Goal: Information Seeking & Learning: Learn about a topic

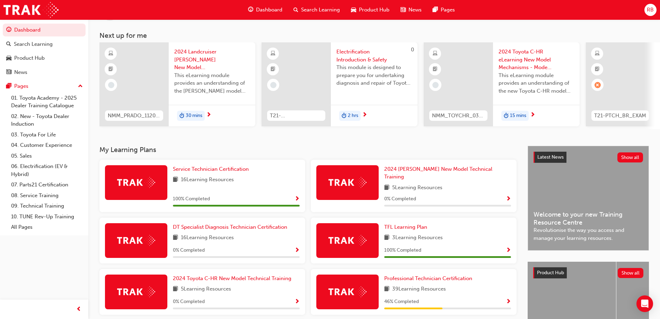
scroll to position [108, 0]
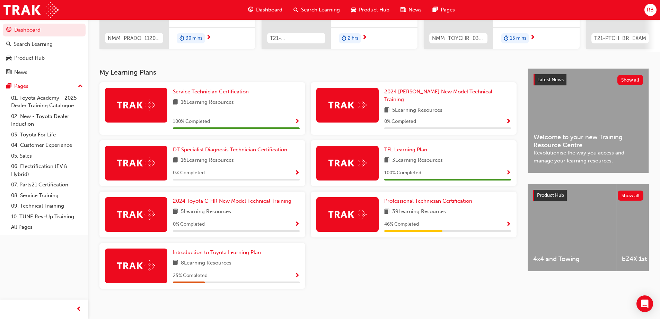
click at [439, 225] on div "46 % Completed" at bounding box center [447, 226] width 127 height 12
click at [435, 201] on link "Professional Technician Certification" at bounding box center [429, 201] width 91 height 8
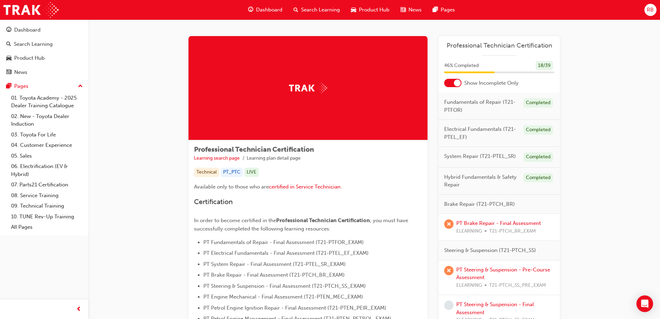
click at [455, 80] on div at bounding box center [457, 82] width 7 height 7
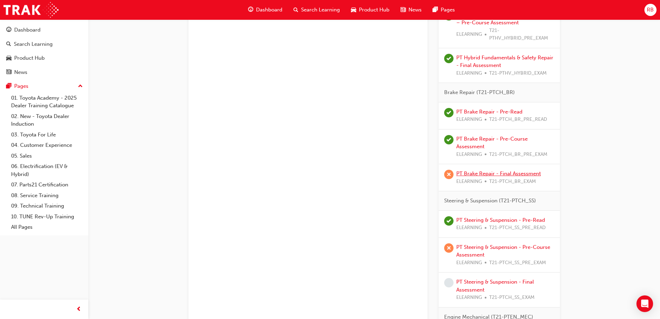
scroll to position [520, 0]
click at [479, 175] on link "PT Brake Repair - Final Assessment" at bounding box center [499, 175] width 85 height 6
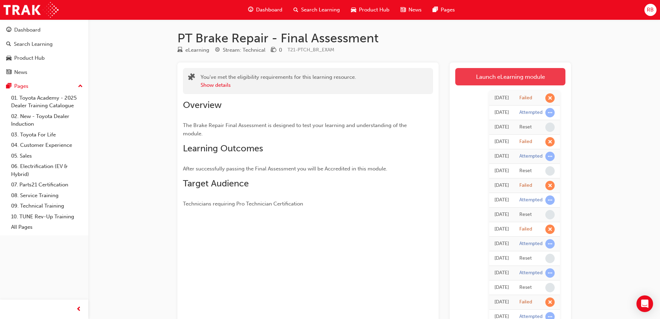
click at [495, 71] on link "Launch eLearning module" at bounding box center [510, 76] width 110 height 17
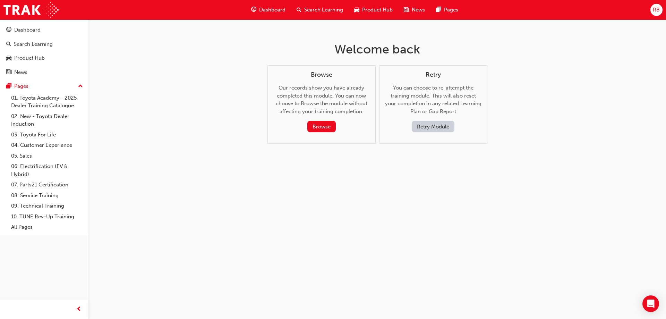
click at [438, 126] on button "Retry Module" at bounding box center [432, 126] width 43 height 11
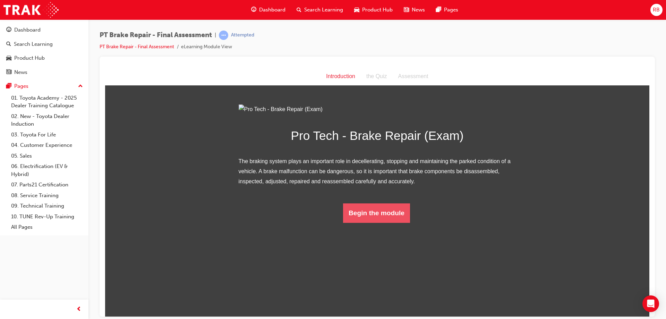
click at [373, 222] on button "Begin the module" at bounding box center [376, 212] width 67 height 19
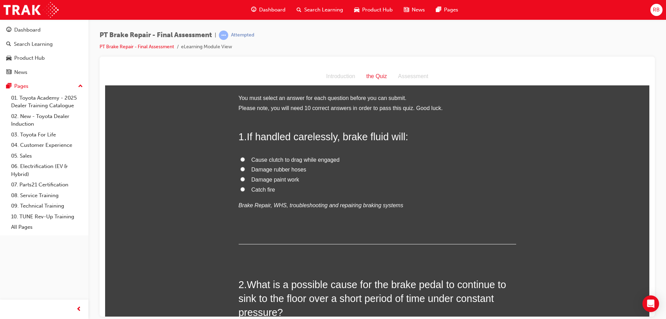
click at [281, 10] on span "Dashboard" at bounding box center [272, 10] width 26 height 8
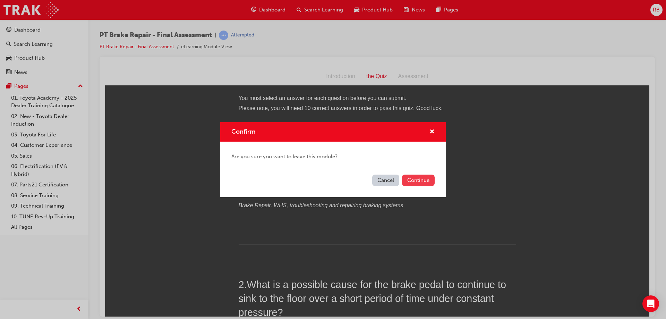
click at [411, 176] on button "Continue" at bounding box center [418, 179] width 33 height 11
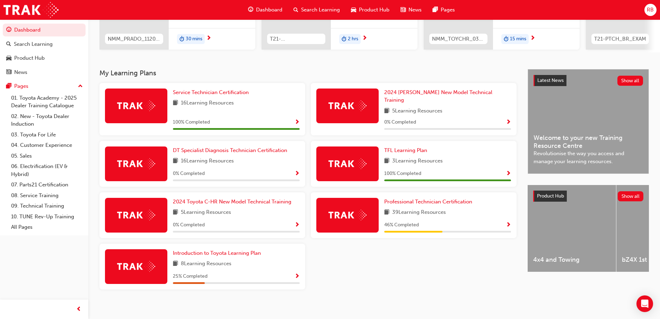
scroll to position [108, 0]
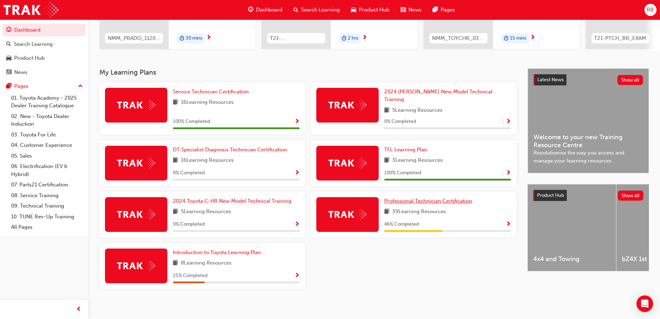
click at [416, 198] on span "Professional Technician Certification" at bounding box center [428, 201] width 88 height 6
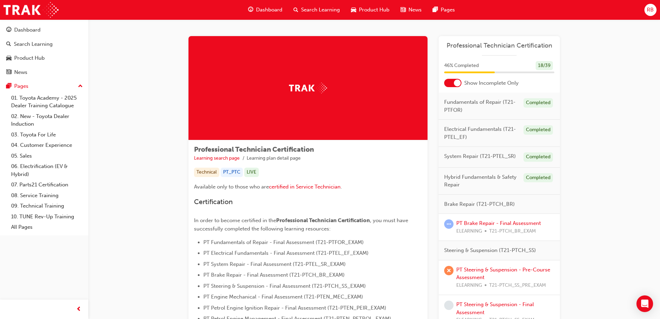
click at [450, 82] on div at bounding box center [452, 83] width 17 height 8
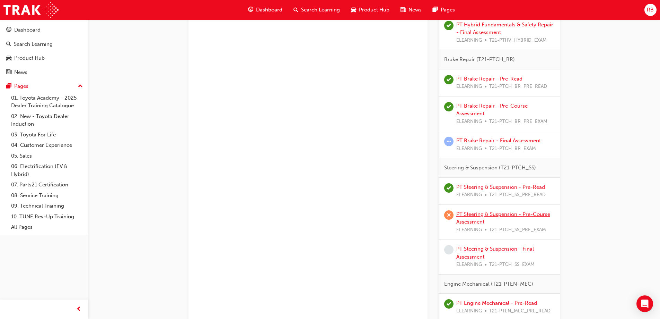
scroll to position [520, 0]
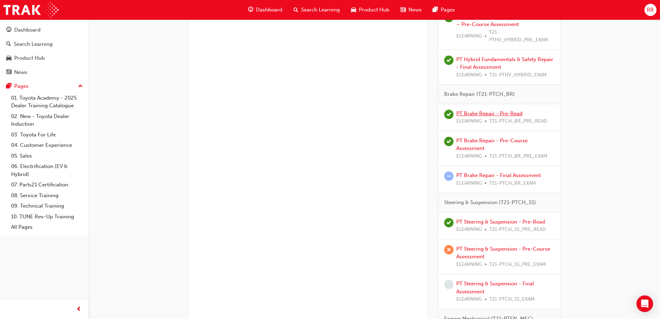
click at [511, 115] on link "PT Brake Repair - Pre-Read" at bounding box center [490, 113] width 66 height 6
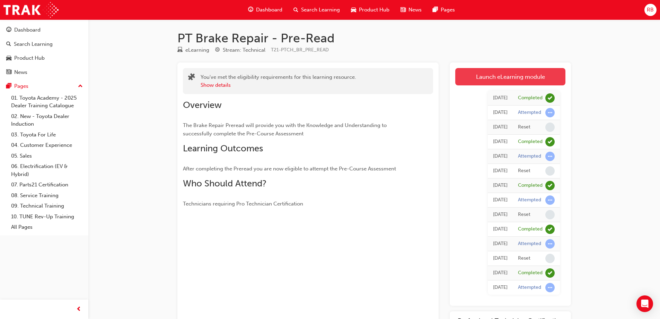
click at [502, 75] on link "Launch eLearning module" at bounding box center [510, 76] width 110 height 17
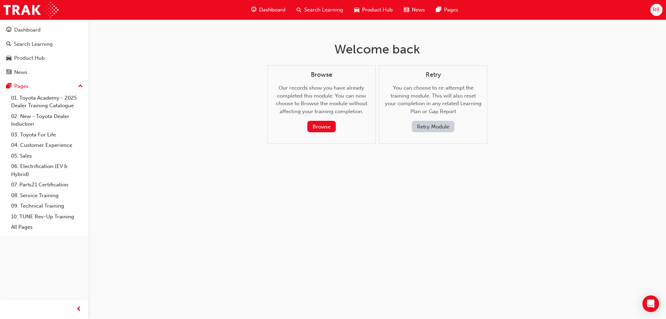
click at [443, 128] on button "Retry Module" at bounding box center [432, 126] width 43 height 11
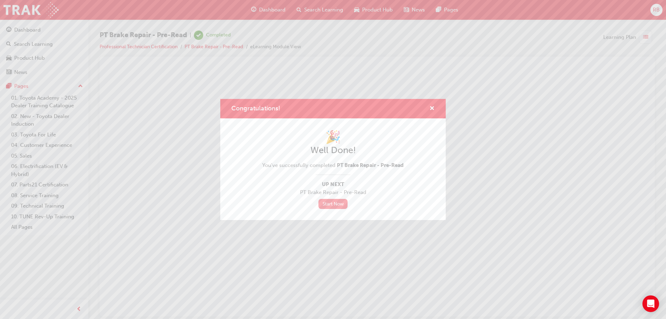
click at [336, 205] on link "Start Now" at bounding box center [332, 204] width 29 height 10
click at [333, 204] on link "Start Now" at bounding box center [332, 204] width 29 height 10
click at [641, 38] on div "Congratulations! 🎉 Well Done! You've successfully completed PT Brake Repair - P…" at bounding box center [333, 159] width 666 height 319
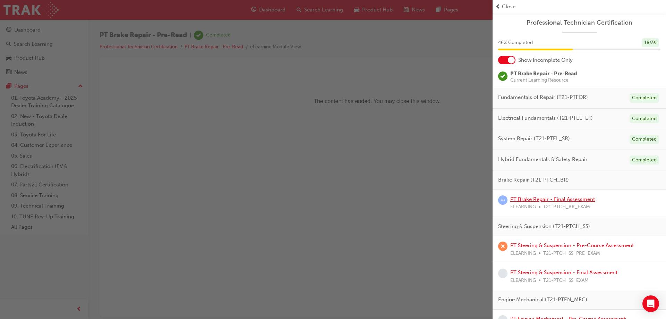
click at [565, 196] on link "PT Brake Repair - Final Assessment" at bounding box center [552, 199] width 85 height 6
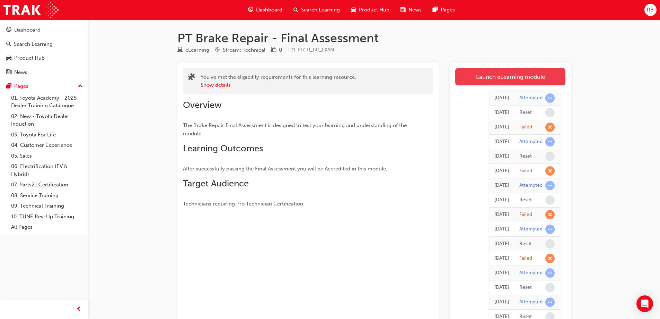
click at [504, 78] on link "Launch eLearning module" at bounding box center [510, 76] width 110 height 17
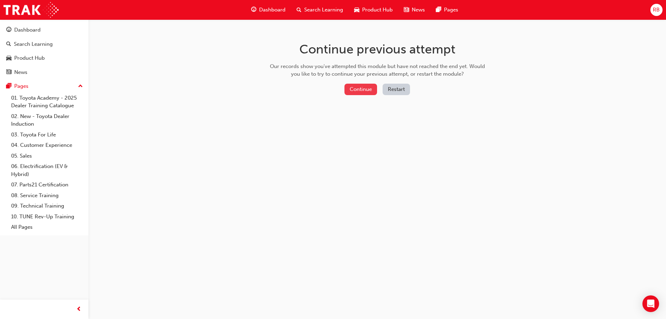
click at [371, 88] on button "Continue" at bounding box center [360, 89] width 33 height 11
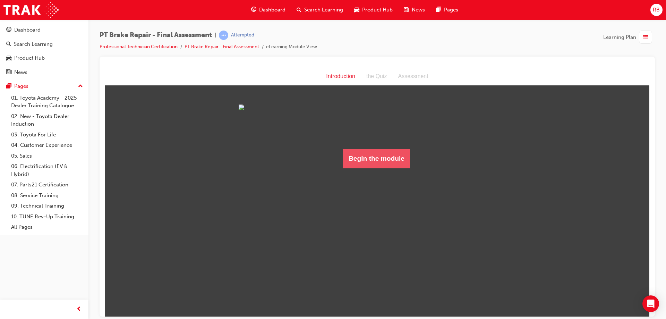
click at [396, 168] on button "Begin the module" at bounding box center [376, 157] width 67 height 19
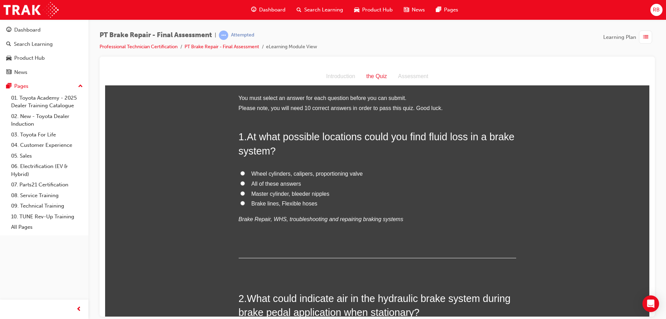
click at [240, 181] on input "All of these answers" at bounding box center [242, 183] width 5 height 5
radio input "true"
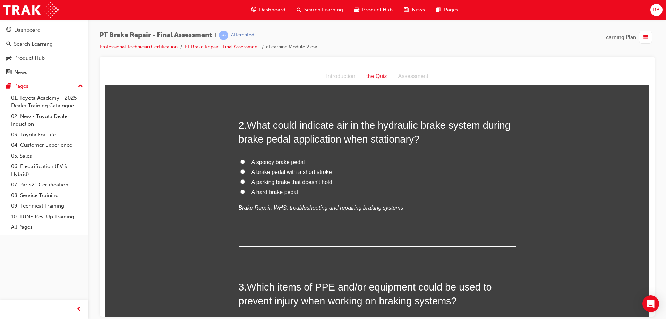
scroll to position [173, 0]
click at [240, 160] on input "A spongy brake pedal" at bounding box center [242, 161] width 5 height 5
radio input "true"
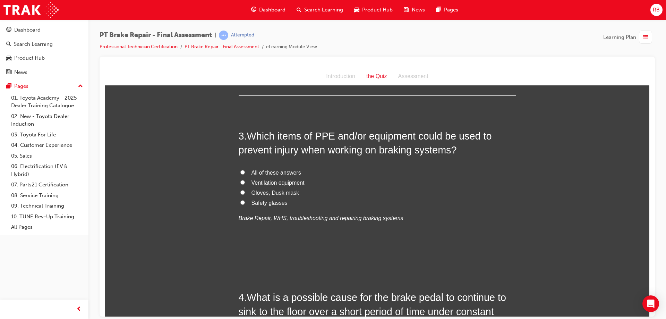
scroll to position [312, 0]
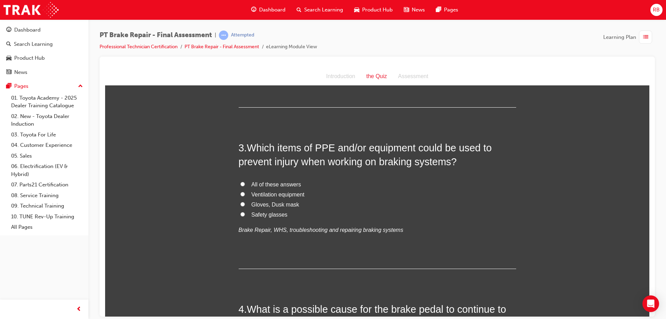
click at [241, 206] on label "Gloves, Dusk mask" at bounding box center [376, 204] width 277 height 10
click at [241, 206] on input "Gloves, Dusk mask" at bounding box center [242, 203] width 5 height 5
radio input "true"
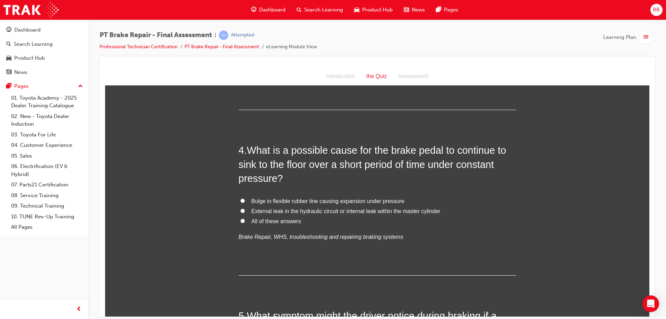
scroll to position [485, 0]
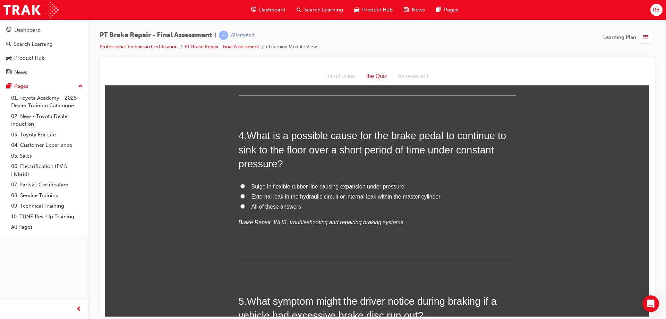
click at [251, 193] on span "External leak in the hydraulic circuit or internal leak within the master cylin…" at bounding box center [345, 196] width 189 height 6
click at [245, 193] on input "External leak in the hydraulic circuit or internal leak within the master cylin…" at bounding box center [242, 195] width 5 height 5
radio input "true"
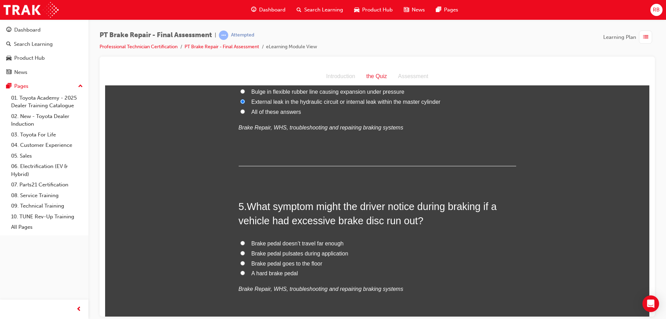
scroll to position [589, 0]
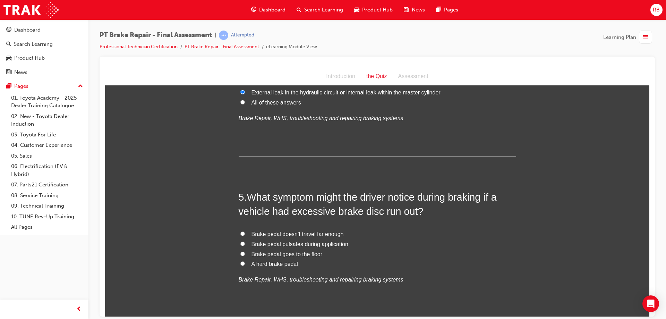
click at [242, 245] on label "Brake pedal pulsates during application" at bounding box center [376, 244] width 277 height 10
click at [242, 245] on input "Brake pedal pulsates during application" at bounding box center [242, 243] width 5 height 5
radio input "true"
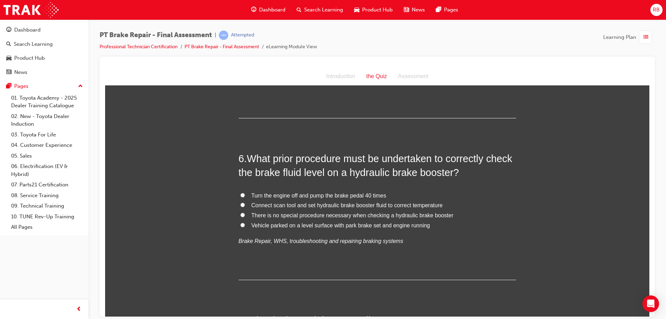
scroll to position [797, 0]
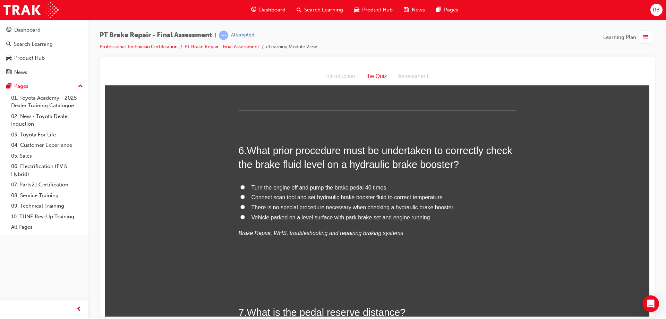
click at [299, 217] on span "Vehicle parked on a level surface with park brake set and engine running" at bounding box center [340, 217] width 179 height 6
click at [245, 217] on input "Vehicle parked on a level surface with park brake set and engine running" at bounding box center [242, 216] width 5 height 5
radio input "true"
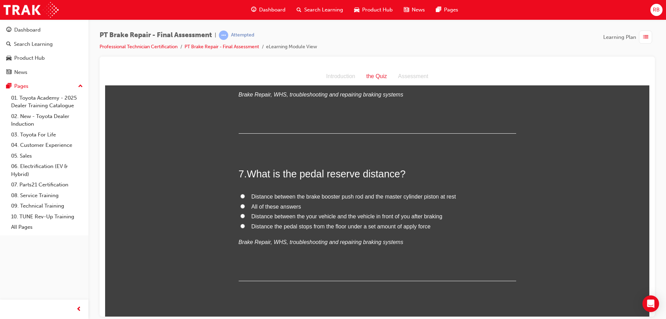
scroll to position [936, 0]
click at [327, 227] on span "Distance the pedal stops from the floor under a set amount of apply force" at bounding box center [340, 226] width 179 height 6
click at [245, 227] on input "Distance the pedal stops from the floor under a set amount of apply force" at bounding box center [242, 225] width 5 height 5
radio input "true"
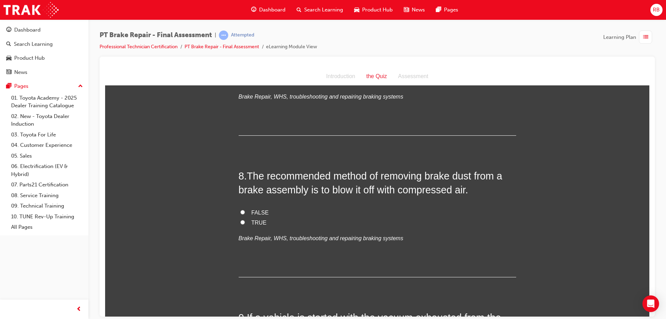
scroll to position [1109, 0]
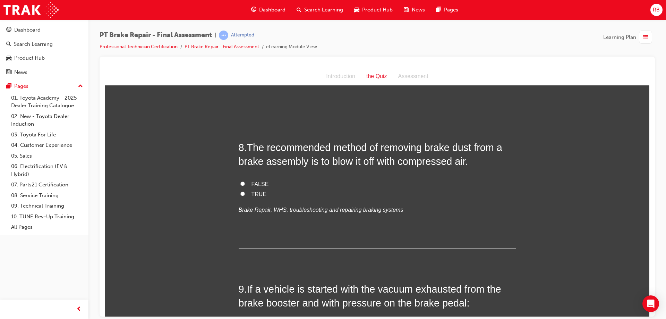
click at [240, 184] on input "FALSE" at bounding box center [242, 183] width 5 height 5
radio input "true"
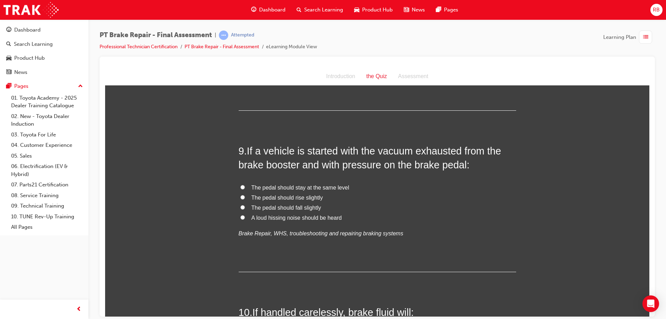
scroll to position [1248, 0]
click at [288, 207] on span "The pedal should fall slightly" at bounding box center [286, 206] width 70 height 6
click at [245, 207] on input "The pedal should fall slightly" at bounding box center [242, 206] width 5 height 5
radio input "true"
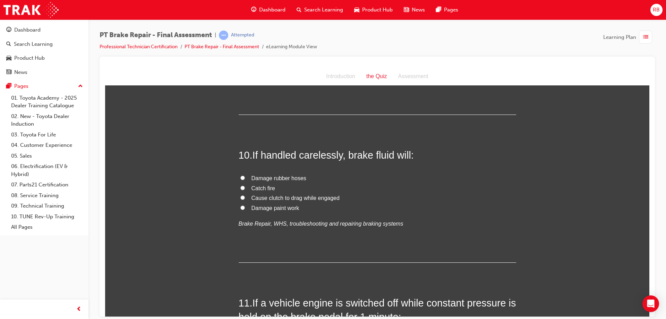
scroll to position [1421, 0]
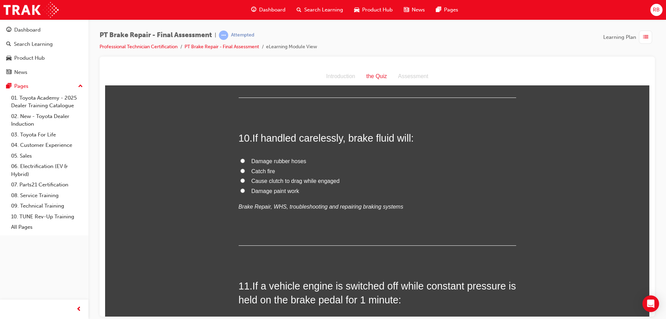
click at [253, 162] on span "Damage rubber hoses" at bounding box center [278, 161] width 55 height 6
click at [245, 162] on input "Damage rubber hoses" at bounding box center [242, 160] width 5 height 5
radio input "true"
click at [240, 188] on input "Damage paint work" at bounding box center [242, 190] width 5 height 5
radio input "true"
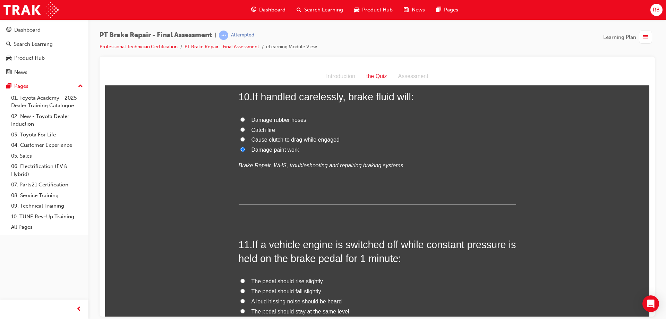
scroll to position [1560, 0]
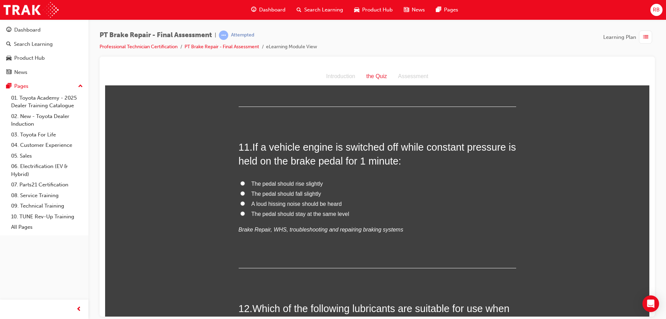
drag, startPoint x: 291, startPoint y: 184, endPoint x: 294, endPoint y: 188, distance: 4.9
click at [292, 186] on span "The pedal should rise slightly" at bounding box center [286, 183] width 71 height 6
click at [245, 185] on input "The pedal should rise slightly" at bounding box center [242, 183] width 5 height 5
radio input "true"
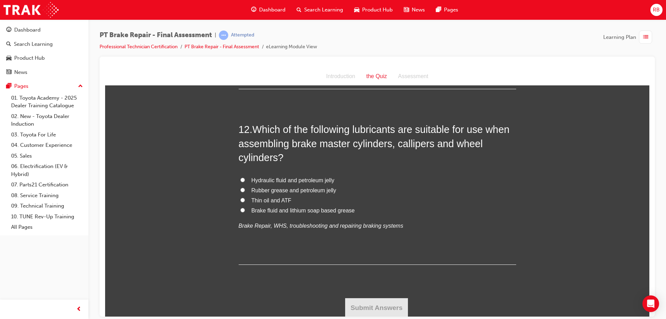
scroll to position [1739, 0]
click at [271, 210] on span "Brake fluid and lithium soap based grease" at bounding box center [302, 209] width 103 height 6
click at [245, 210] on input "Brake fluid and lithium soap based grease" at bounding box center [242, 209] width 5 height 5
radio input "true"
click at [382, 304] on button "Submit Answers" at bounding box center [376, 306] width 63 height 19
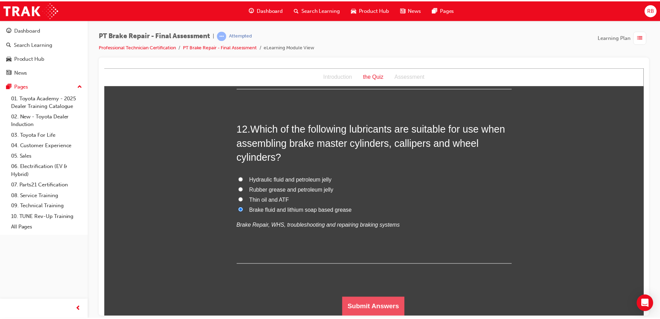
scroll to position [0, 0]
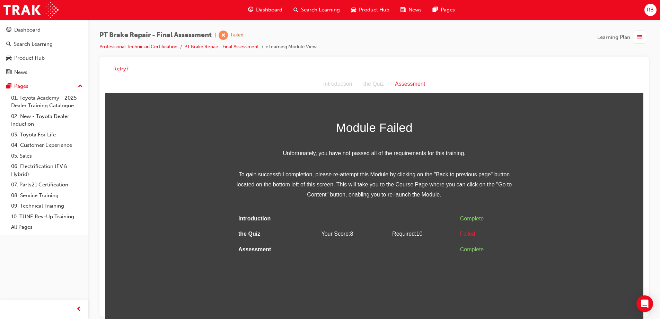
click at [122, 69] on button "Retry?" at bounding box center [120, 69] width 15 height 8
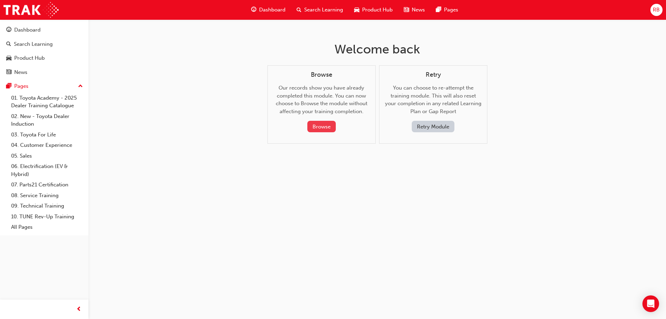
click at [326, 124] on button "Browse" at bounding box center [321, 126] width 28 height 11
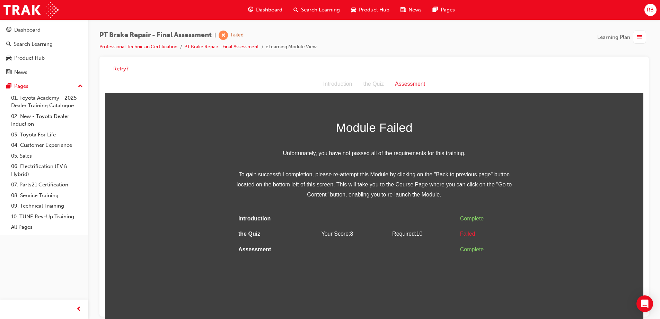
click at [117, 68] on button "Retry?" at bounding box center [120, 69] width 15 height 8
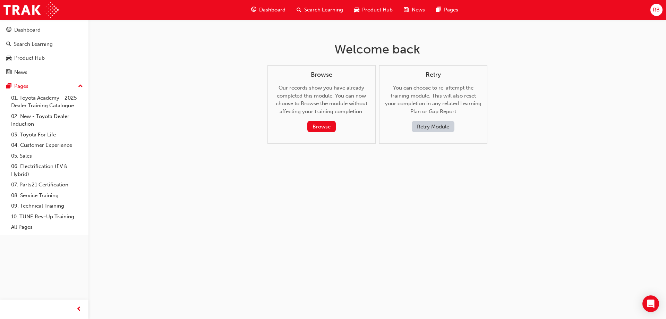
click at [433, 128] on button "Retry Module" at bounding box center [432, 126] width 43 height 11
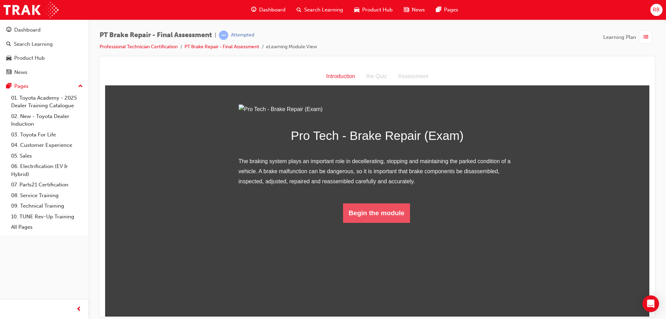
drag, startPoint x: 366, startPoint y: 299, endPoint x: 364, endPoint y: 292, distance: 7.6
click at [366, 299] on html "Introduction Introduction the Quiz Assessment Pro Tech - Brake Repair (Exam) Th…" at bounding box center [377, 191] width 544 height 249
click at [364, 222] on button "Begin the module" at bounding box center [376, 212] width 67 height 19
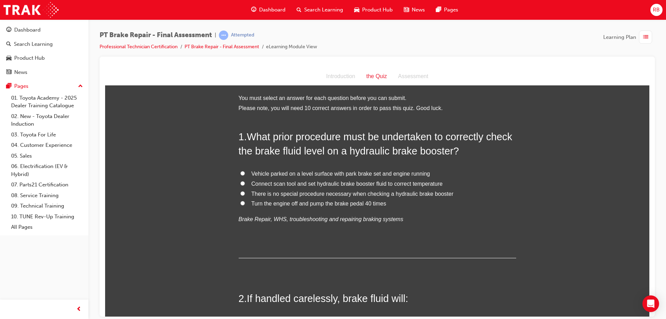
click at [304, 204] on span "Turn the engine off and pump the brake pedal 40 times" at bounding box center [318, 203] width 135 height 6
click at [245, 204] on input "Turn the engine off and pump the brake pedal 40 times" at bounding box center [242, 202] width 5 height 5
radio input "true"
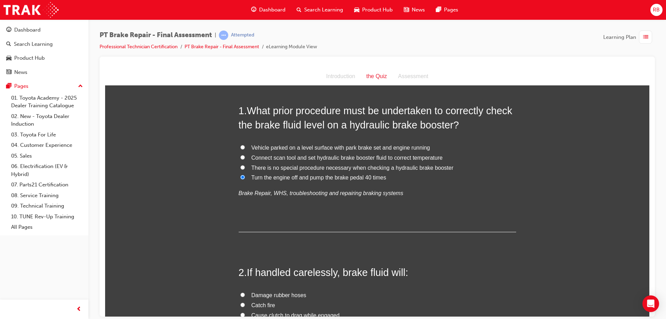
scroll to position [139, 0]
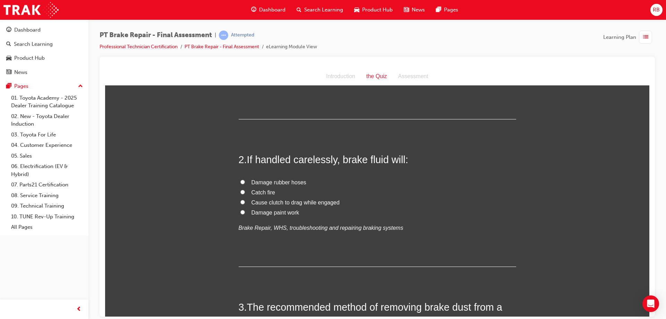
click at [271, 214] on span "Damage paint work" at bounding box center [275, 212] width 48 height 6
click at [245, 214] on input "Damage paint work" at bounding box center [242, 211] width 5 height 5
radio input "true"
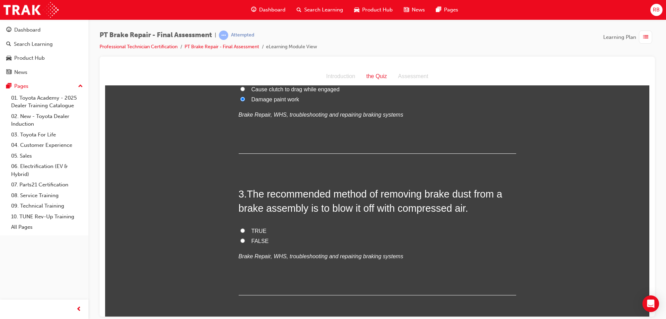
scroll to position [277, 0]
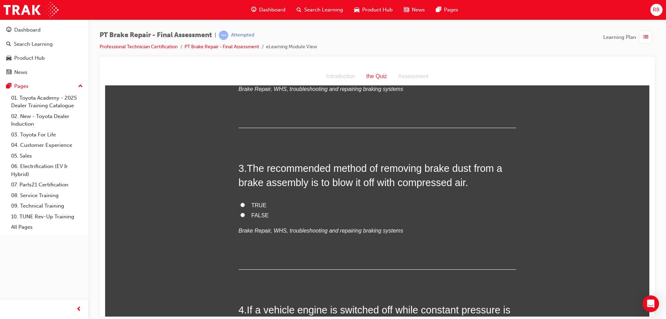
click at [247, 216] on label "FALSE" at bounding box center [376, 215] width 277 height 10
click at [245, 216] on input "FALSE" at bounding box center [242, 214] width 5 height 5
radio input "true"
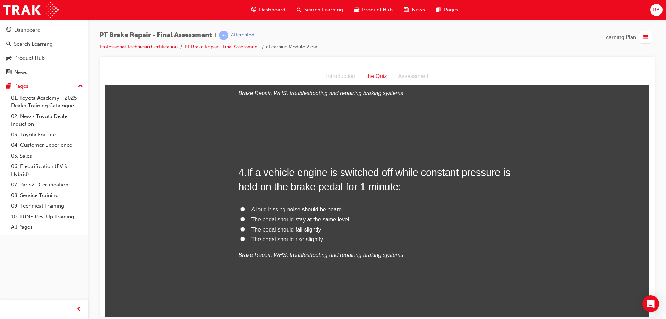
scroll to position [416, 0]
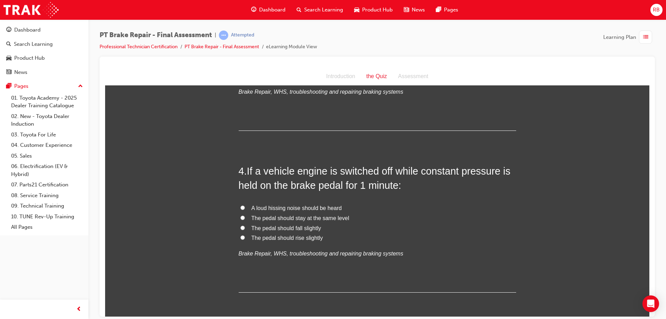
click at [301, 236] on span "The pedal should rise slightly" at bounding box center [286, 237] width 71 height 6
click at [245, 236] on input "The pedal should rise slightly" at bounding box center [242, 237] width 5 height 5
radio input "true"
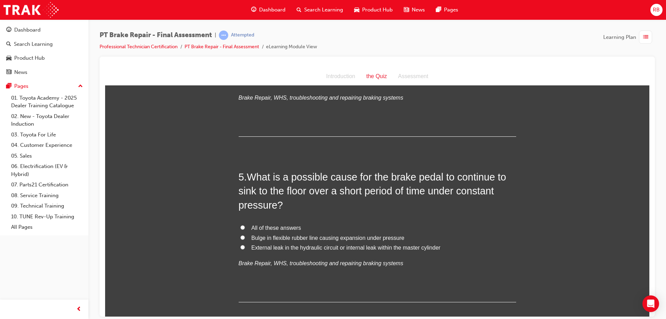
scroll to position [589, 0]
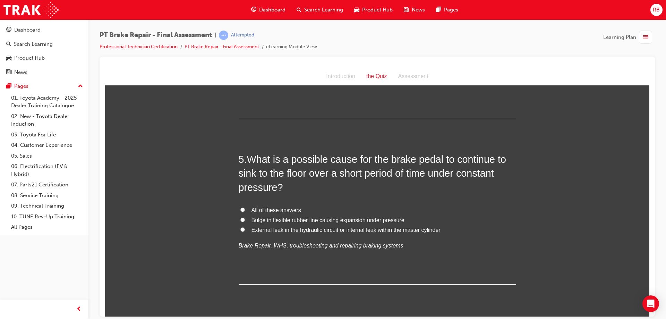
click at [240, 206] on label "All of these answers" at bounding box center [376, 210] width 277 height 10
click at [240, 207] on input "All of these answers" at bounding box center [242, 209] width 5 height 5
radio input "true"
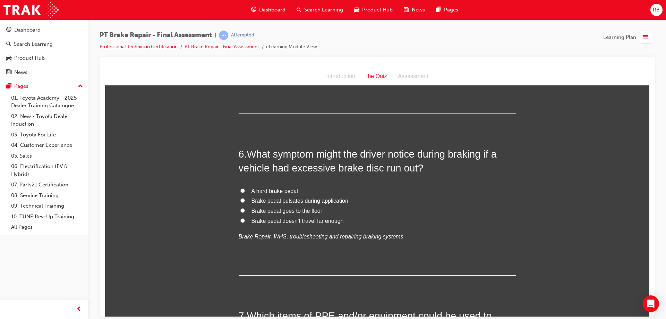
scroll to position [763, 0]
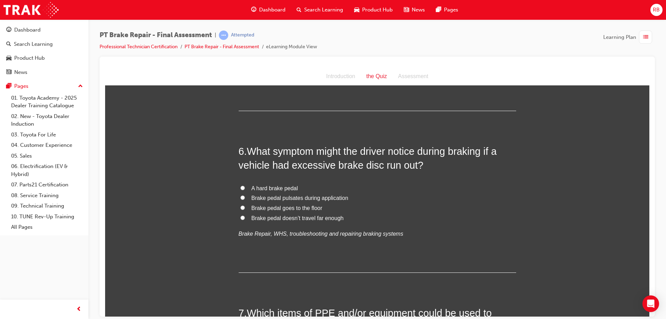
click at [263, 198] on span "Brake pedal pulsates during application" at bounding box center [299, 197] width 97 height 6
click at [245, 198] on input "Brake pedal pulsates during application" at bounding box center [242, 197] width 5 height 5
radio input "true"
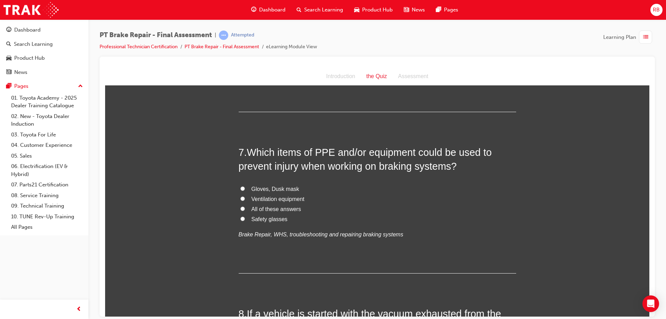
scroll to position [936, 0]
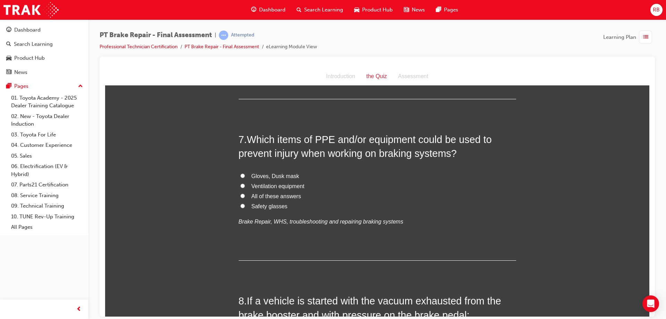
click at [240, 197] on input "All of these answers" at bounding box center [242, 195] width 5 height 5
radio input "true"
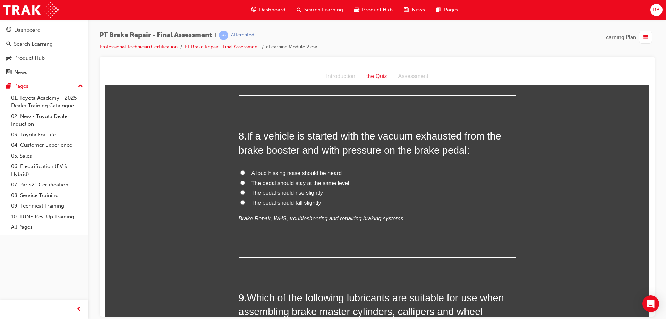
scroll to position [1109, 0]
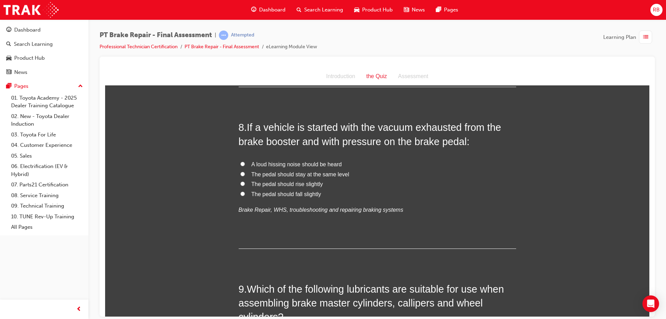
click at [288, 186] on span "The pedal should rise slightly" at bounding box center [286, 184] width 71 height 6
click at [245, 185] on input "The pedal should rise slightly" at bounding box center [242, 183] width 5 height 5
radio input "true"
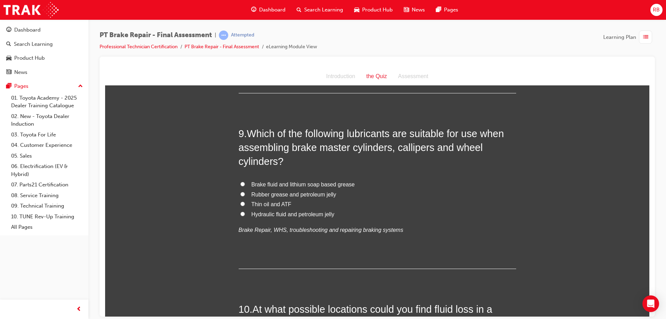
scroll to position [1283, 0]
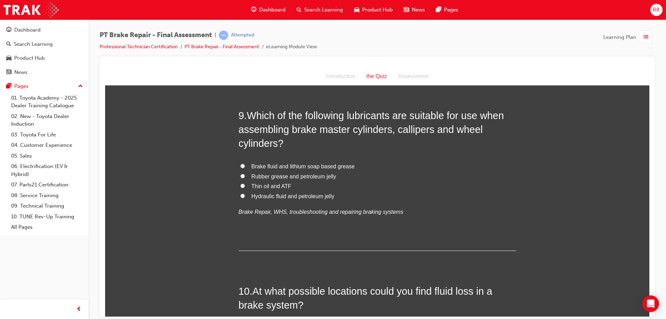
click at [255, 166] on span "Brake fluid and lithium soap based grease" at bounding box center [302, 166] width 103 height 6
click at [245, 166] on input "Brake fluid and lithium soap based grease" at bounding box center [242, 165] width 5 height 5
radio input "true"
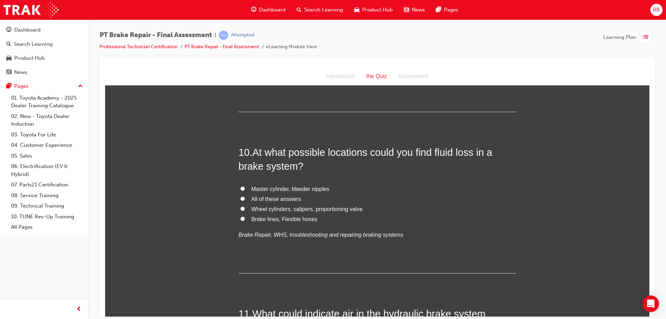
scroll to position [1456, 0]
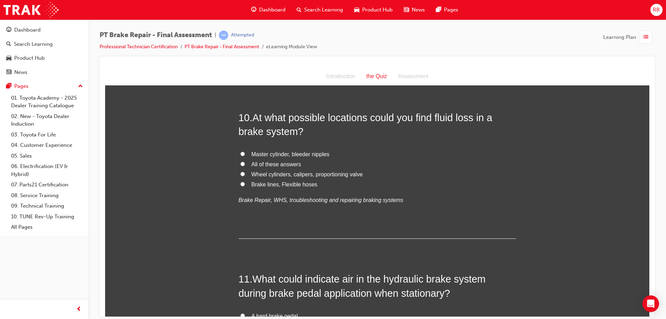
click at [240, 162] on input "All of these answers" at bounding box center [242, 163] width 5 height 5
radio input "true"
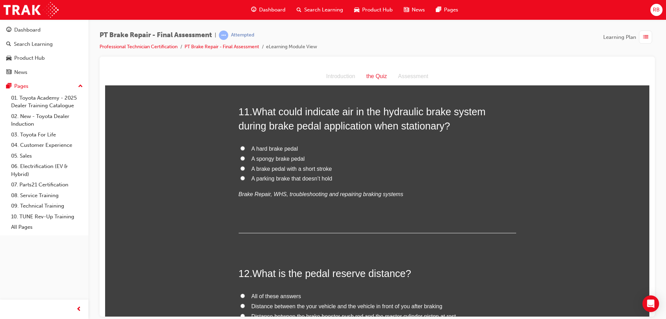
scroll to position [1629, 0]
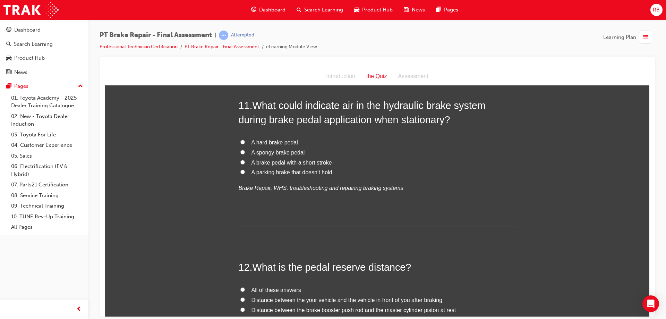
click at [253, 154] on span "A spongy brake pedal" at bounding box center [277, 152] width 53 height 6
click at [245, 154] on input "A spongy brake pedal" at bounding box center [242, 151] width 5 height 5
radio input "true"
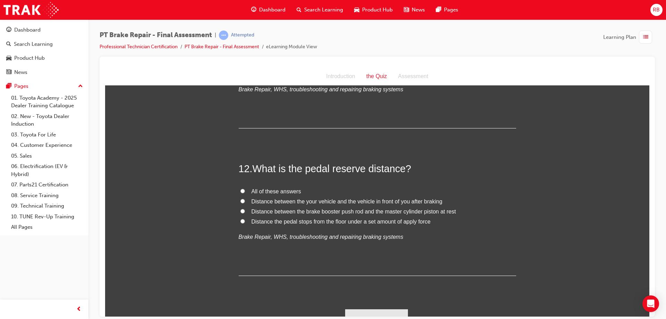
scroll to position [1733, 0]
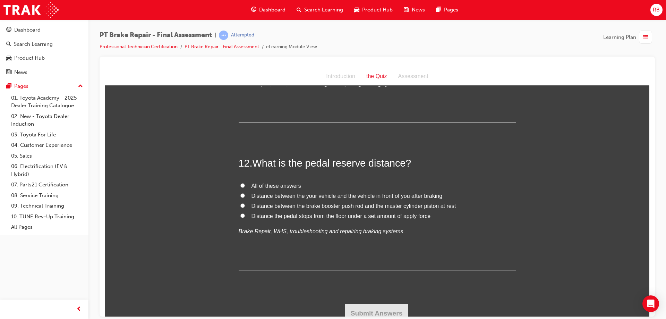
click at [259, 216] on span "Distance the pedal stops from the floor under a set amount of apply force" at bounding box center [340, 215] width 179 height 6
click at [245, 216] on input "Distance the pedal stops from the floor under a set amount of apply force" at bounding box center [242, 215] width 5 height 5
radio input "true"
click at [400, 311] on button "Submit Answers" at bounding box center [376, 312] width 63 height 19
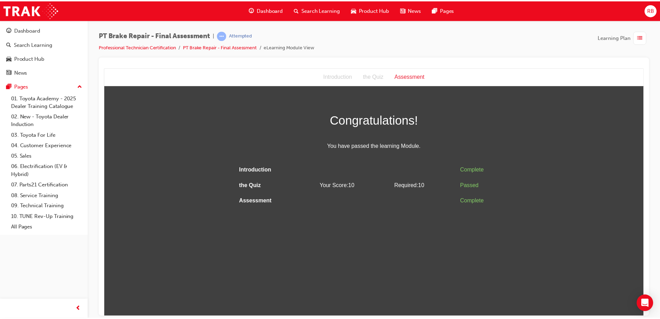
scroll to position [0, 0]
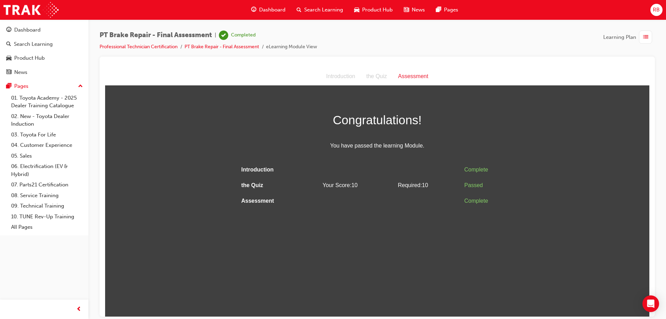
click at [272, 9] on span "Dashboard" at bounding box center [272, 10] width 26 height 8
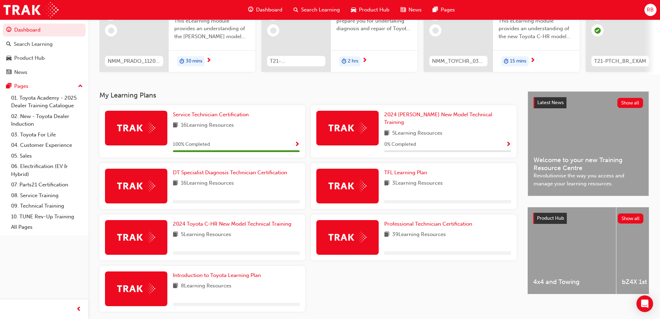
scroll to position [108, 0]
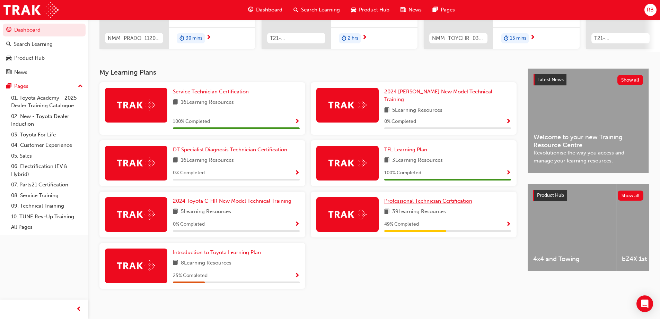
click at [423, 198] on span "Professional Technician Certification" at bounding box center [428, 201] width 88 height 6
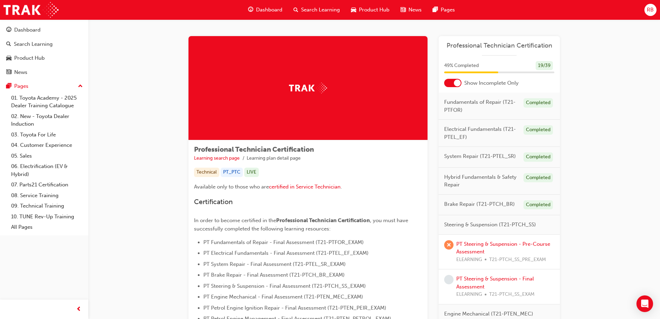
click at [449, 83] on div at bounding box center [452, 83] width 17 height 8
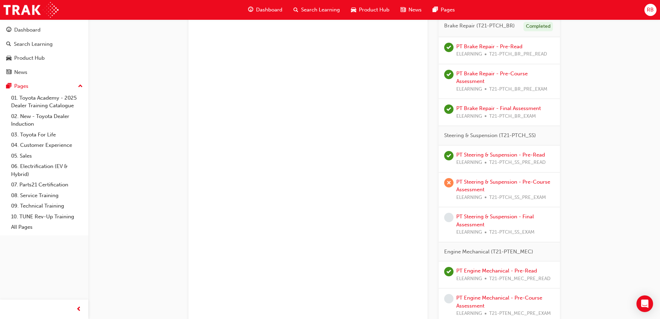
scroll to position [589, 0]
click at [532, 155] on link "PT Steering & Suspension - Pre-Read" at bounding box center [501, 153] width 89 height 6
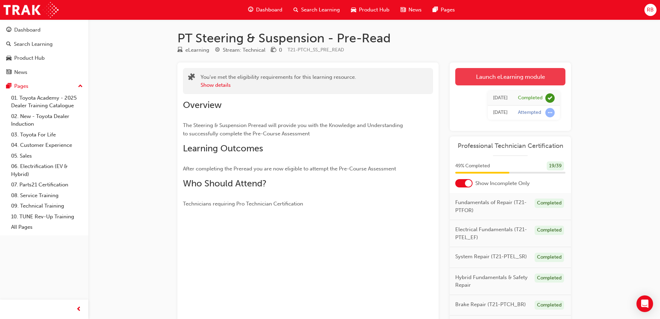
click at [467, 78] on link "Launch eLearning module" at bounding box center [510, 76] width 110 height 17
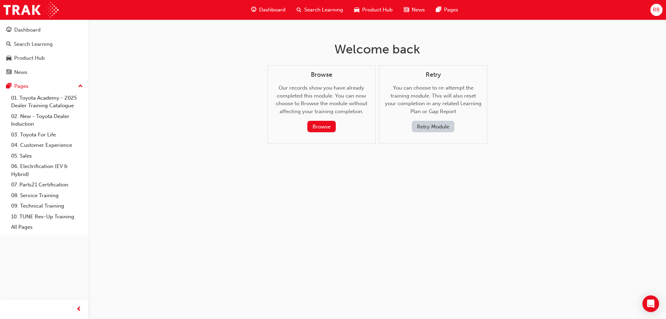
click at [446, 129] on button "Retry Module" at bounding box center [432, 126] width 43 height 11
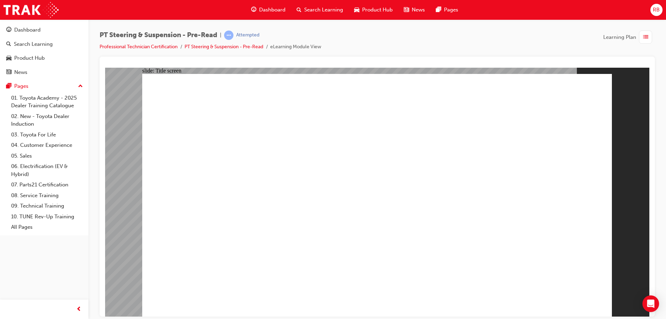
drag, startPoint x: 378, startPoint y: 287, endPoint x: 379, endPoint y: 280, distance: 6.6
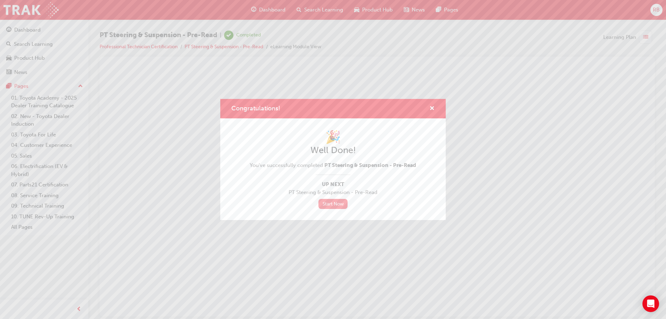
click at [346, 203] on link "Start Now" at bounding box center [332, 204] width 29 height 10
click at [645, 37] on div "Congratulations! 🎉 Well Done! You've successfully completed PT Steering & Suspe…" at bounding box center [333, 159] width 666 height 319
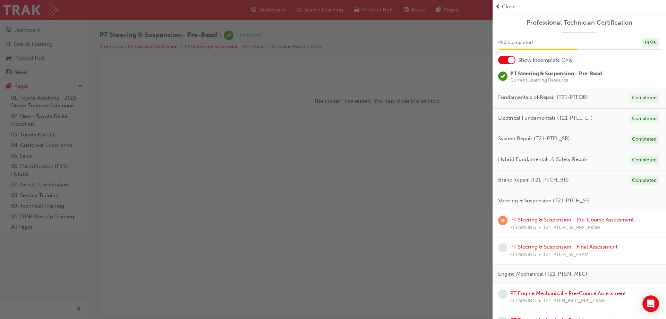
click at [510, 61] on div at bounding box center [510, 60] width 7 height 7
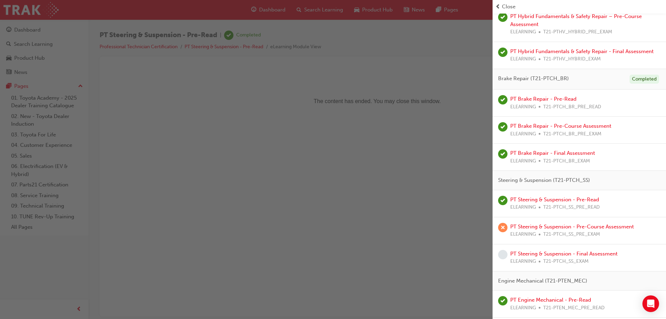
scroll to position [485, 0]
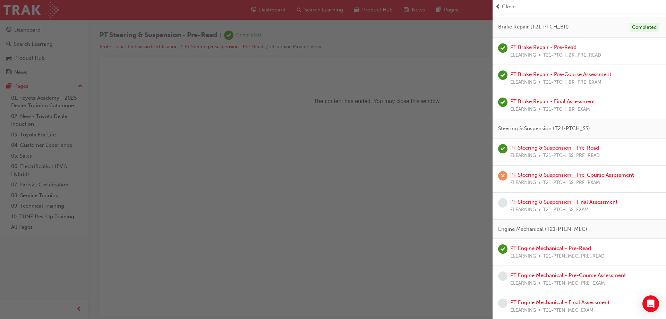
click at [548, 174] on link "PT Steering & Suspension - Pre-Course Assessment" at bounding box center [571, 175] width 123 height 6
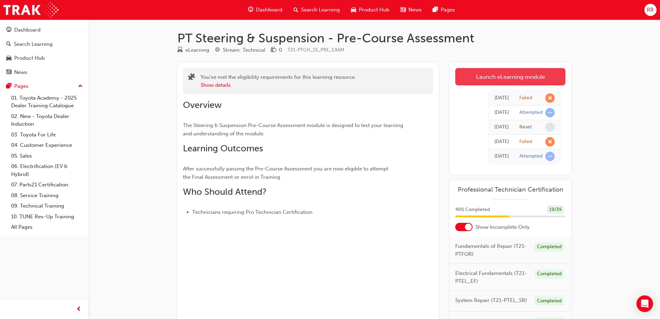
click at [499, 76] on link "Launch eLearning module" at bounding box center [510, 76] width 110 height 17
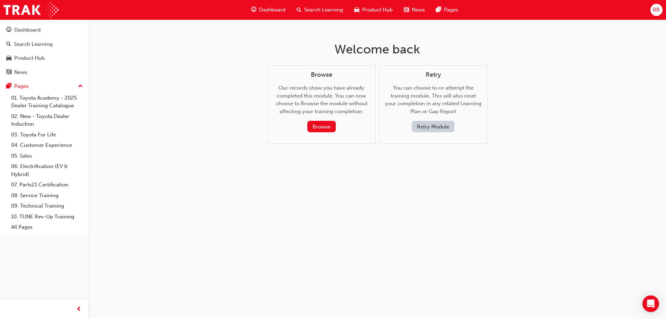
click at [438, 129] on button "Retry Module" at bounding box center [432, 126] width 43 height 11
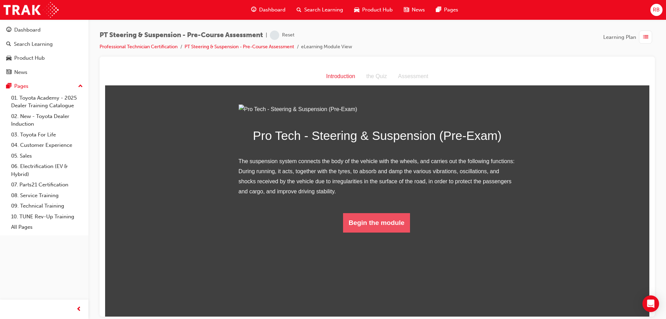
click at [390, 232] on button "Begin the module" at bounding box center [376, 221] width 67 height 19
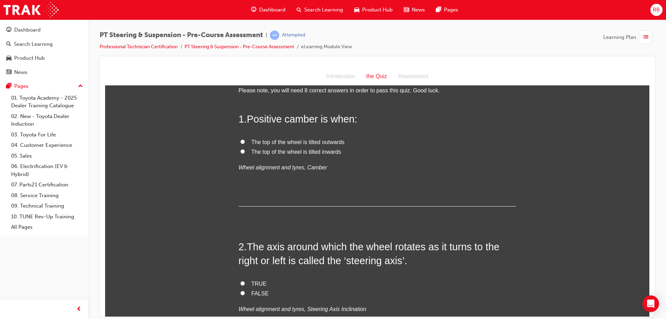
scroll to position [35, 0]
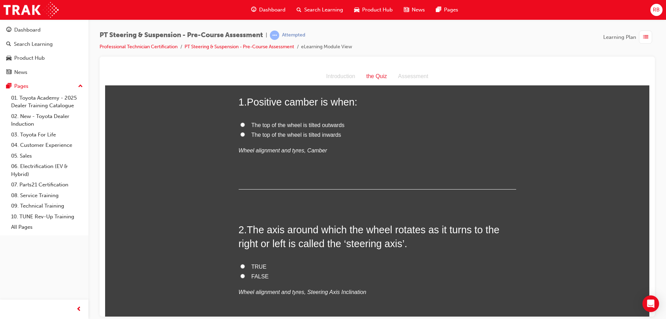
click at [240, 133] on input "The top of the wheel is tilted inwards" at bounding box center [242, 134] width 5 height 5
radio input "true"
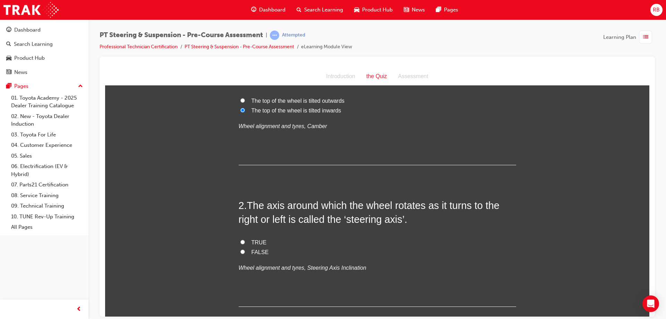
scroll to position [139, 0]
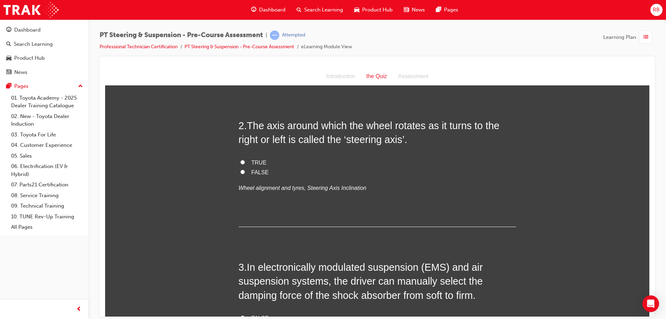
click at [257, 165] on span "TRUE" at bounding box center [258, 162] width 15 height 6
click at [245, 164] on input "TRUE" at bounding box center [242, 161] width 5 height 5
radio input "true"
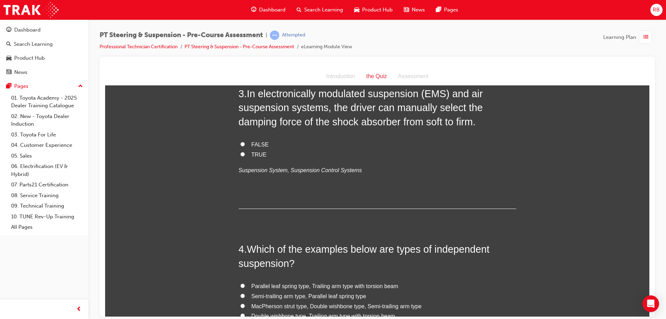
scroll to position [277, 0]
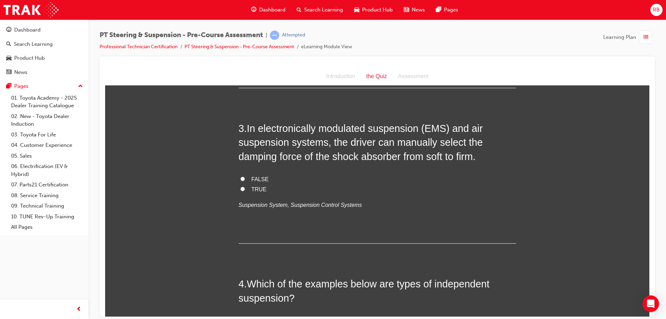
click at [241, 177] on input "FALSE" at bounding box center [242, 178] width 5 height 5
radio input "true"
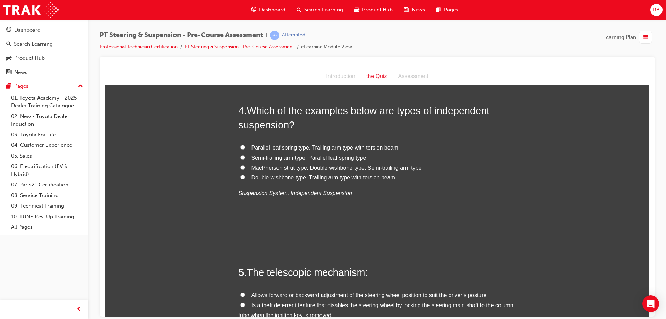
scroll to position [451, 0]
click at [267, 168] on span "MacPherson strut type, Double wishbone type, Semi-trailing arm type" at bounding box center [336, 167] width 170 height 6
click at [245, 168] on input "MacPherson strut type, Double wishbone type, Semi-trailing arm type" at bounding box center [242, 166] width 5 height 5
radio input "true"
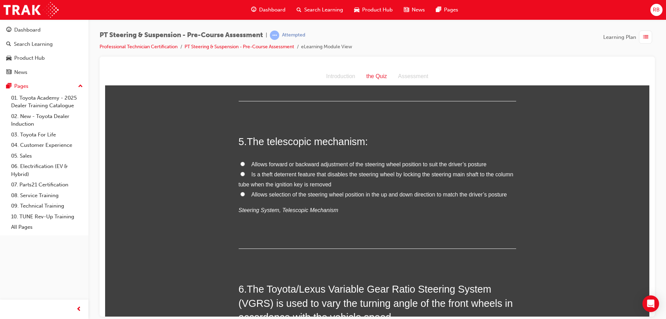
scroll to position [589, 0]
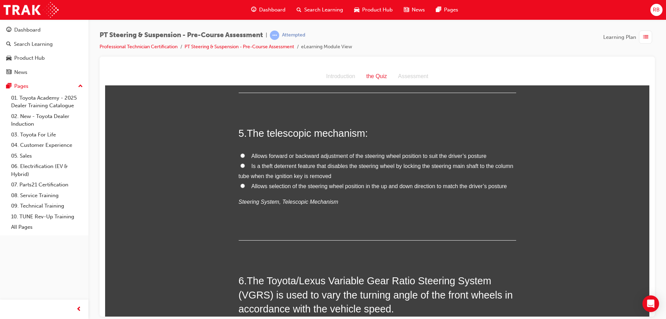
click at [442, 155] on span "Allows forward or backward adjustment of the steering wheel position to suit th…" at bounding box center [368, 156] width 235 height 6
click at [245, 155] on input "Allows forward or backward adjustment of the steering wheel position to suit th…" at bounding box center [242, 155] width 5 height 5
radio input "true"
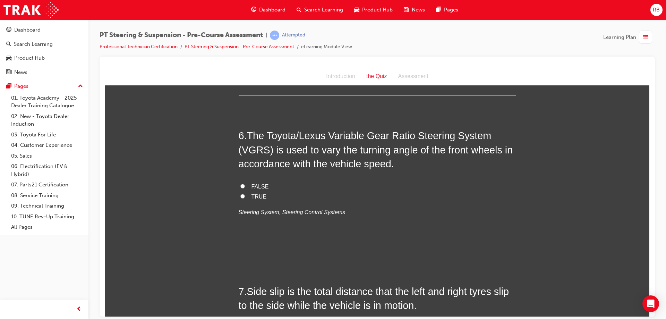
scroll to position [728, 0]
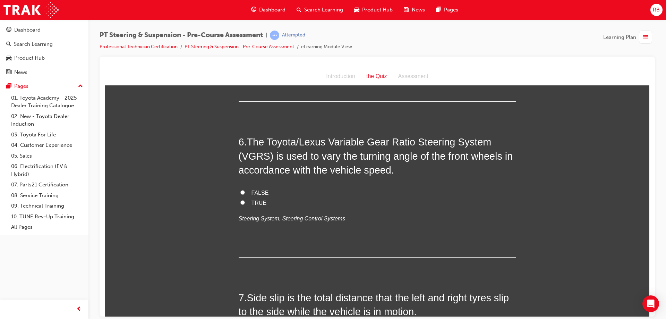
click at [242, 202] on label "TRUE" at bounding box center [376, 203] width 277 height 10
click at [242, 202] on input "TRUE" at bounding box center [242, 202] width 5 height 5
radio input "true"
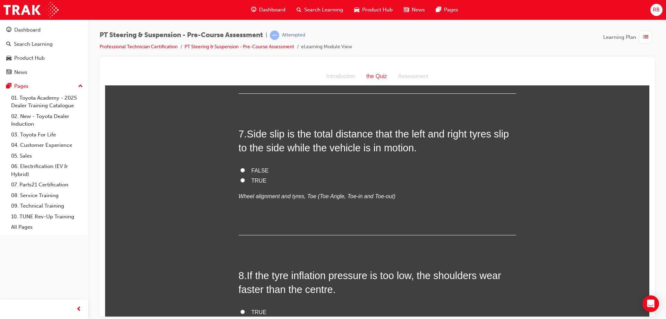
scroll to position [901, 0]
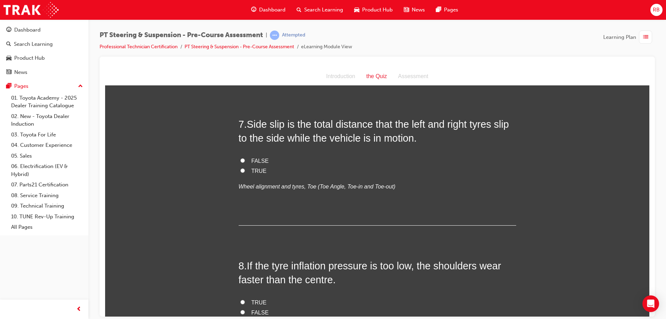
click at [240, 172] on input "TRUE" at bounding box center [242, 170] width 5 height 5
radio input "true"
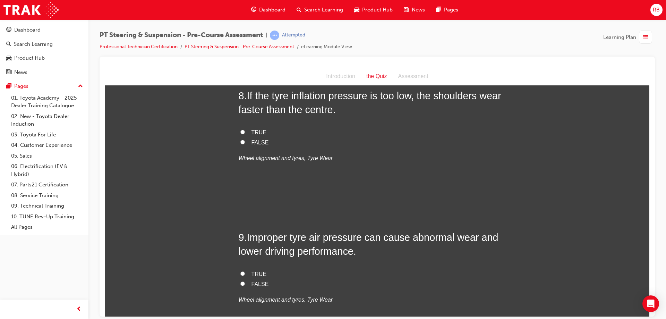
scroll to position [1075, 0]
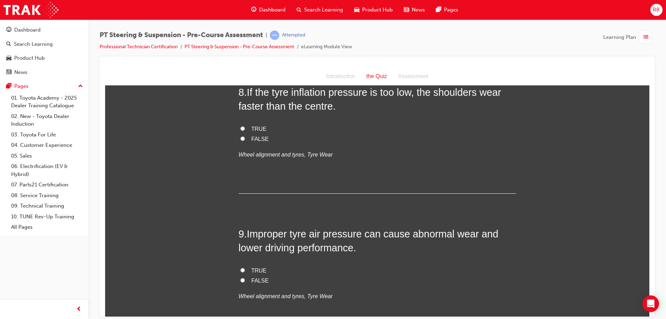
click at [240, 127] on input "TRUE" at bounding box center [242, 128] width 5 height 5
radio input "true"
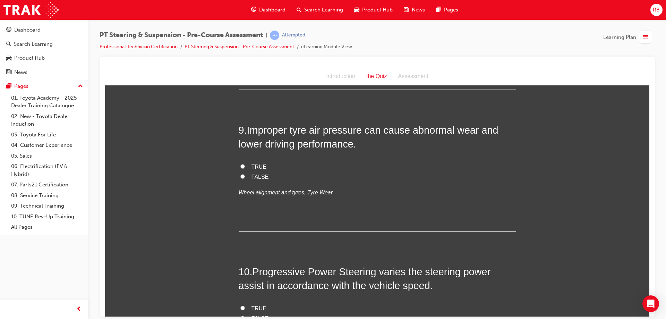
scroll to position [1179, 0]
click at [253, 164] on span "TRUE" at bounding box center [258, 166] width 15 height 6
click at [245, 164] on input "TRUE" at bounding box center [242, 165] width 5 height 5
radio input "true"
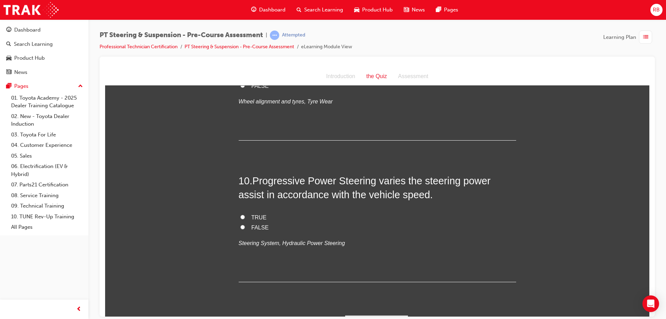
scroll to position [1287, 0]
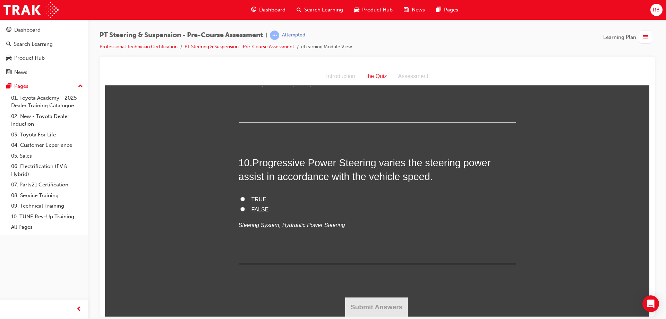
click at [257, 196] on span "TRUE" at bounding box center [258, 199] width 15 height 6
click at [245, 196] on input "TRUE" at bounding box center [242, 198] width 5 height 5
radio input "true"
click at [374, 303] on button "Submit Answers" at bounding box center [376, 306] width 63 height 19
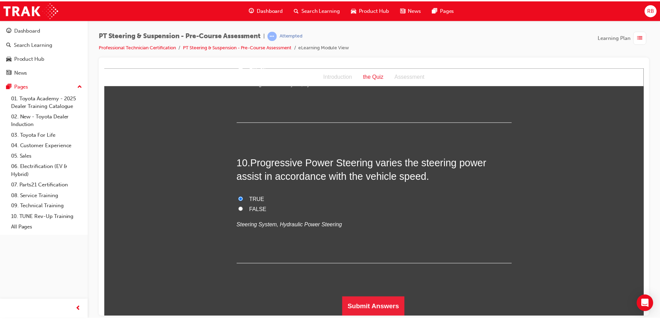
scroll to position [0, 0]
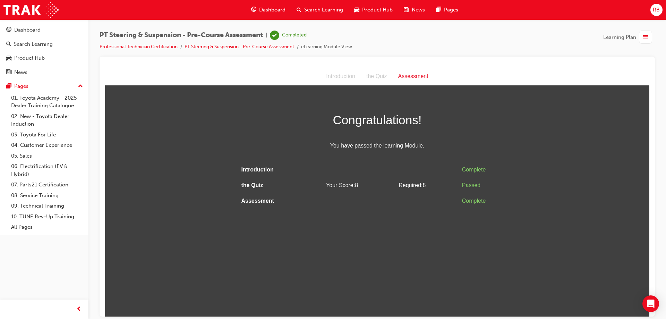
click at [270, 9] on span "Dashboard" at bounding box center [272, 10] width 26 height 8
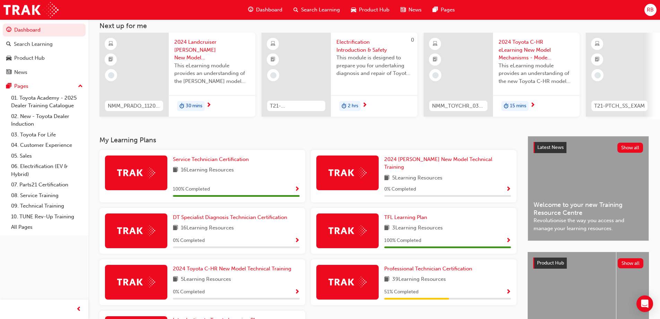
scroll to position [39, 0]
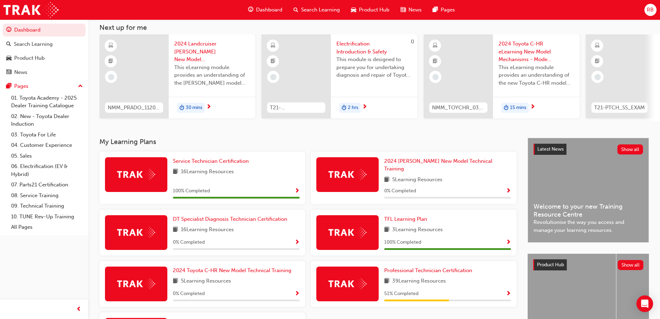
click at [649, 9] on span "RB" at bounding box center [650, 10] width 7 height 8
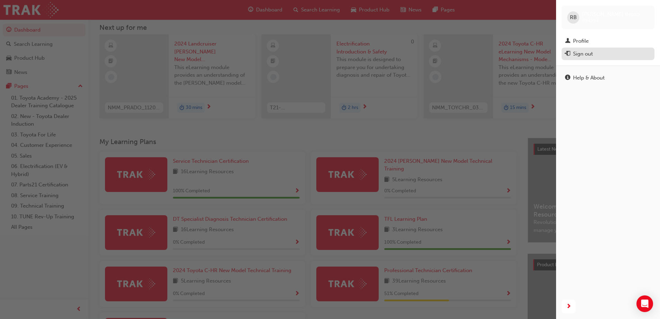
click at [576, 54] on div "Sign out" at bounding box center [583, 54] width 20 height 8
